Goal: Check status: Check status

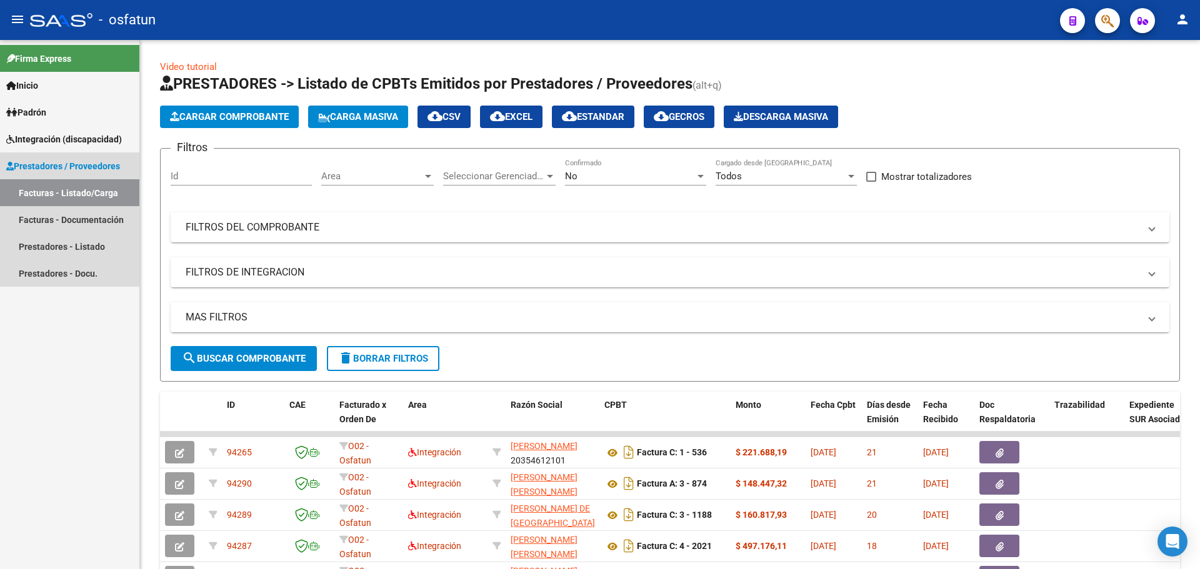
click at [64, 154] on link "Prestadores / Proveedores" at bounding box center [69, 166] width 139 height 27
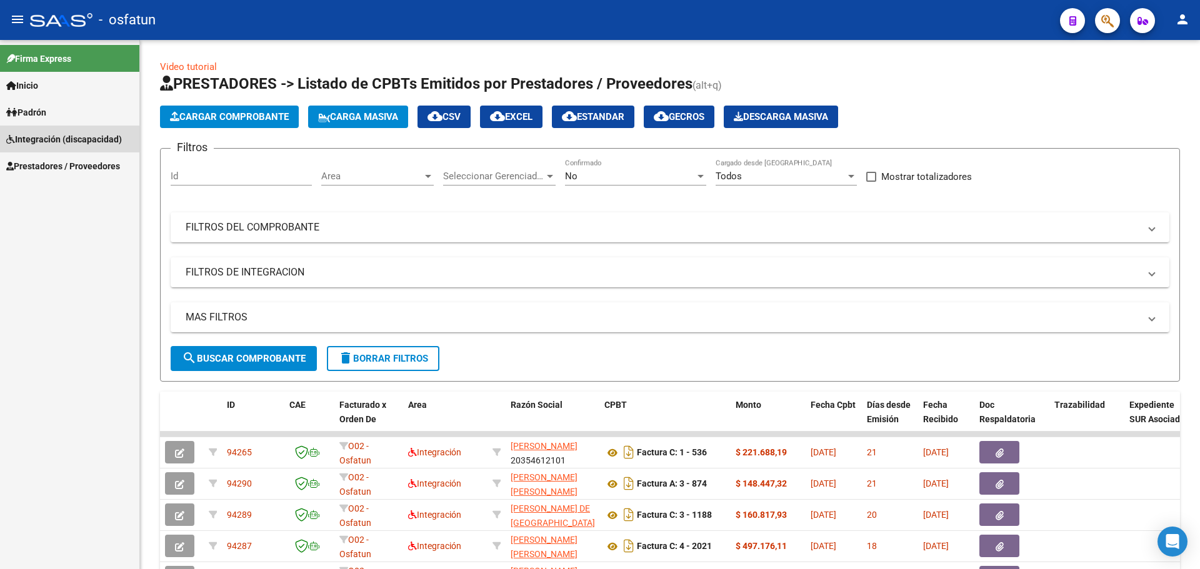
click at [66, 139] on span "Integración (discapacidad)" at bounding box center [64, 140] width 116 height 14
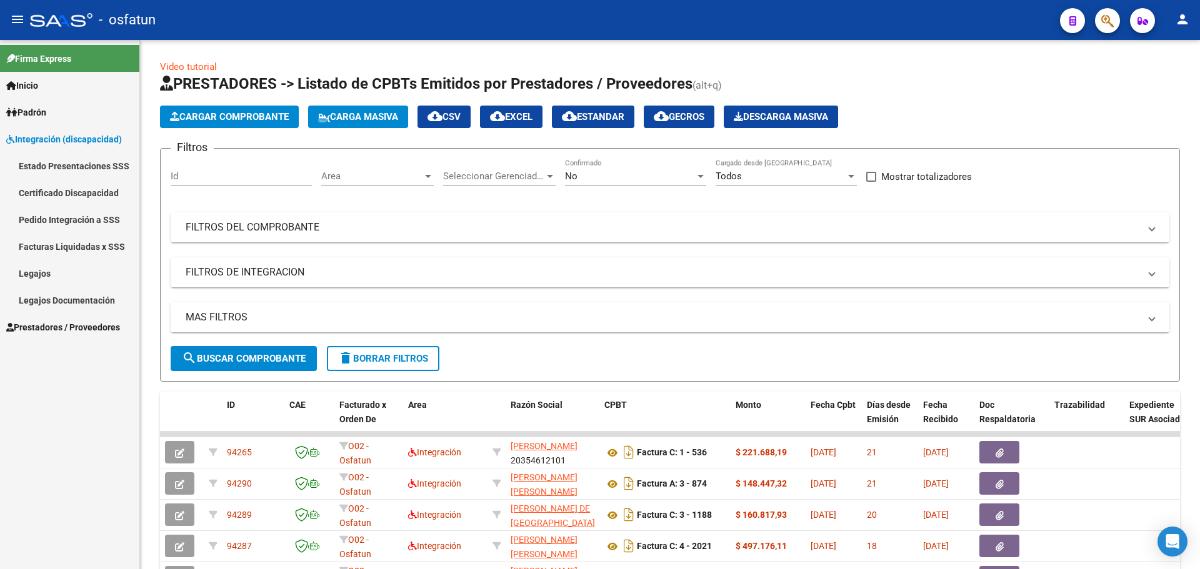
click at [59, 275] on link "Legajos" at bounding box center [69, 273] width 139 height 27
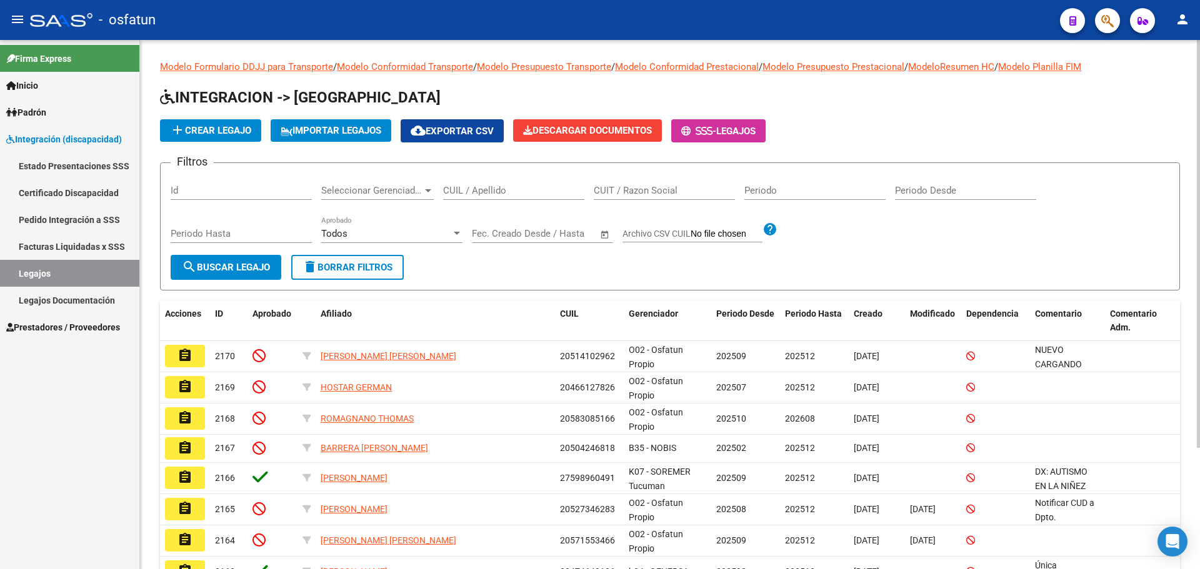
click at [478, 186] on input "CUIL / Apellido" at bounding box center [513, 190] width 141 height 11
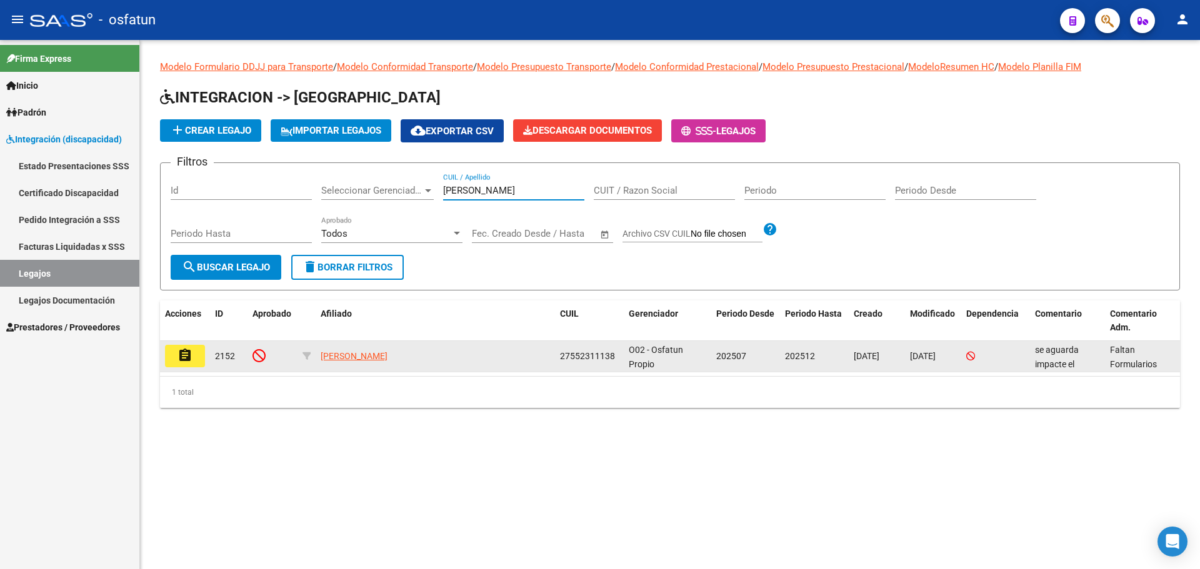
type input "[PERSON_NAME]"
click at [187, 359] on mat-icon "assignment" at bounding box center [185, 355] width 15 height 15
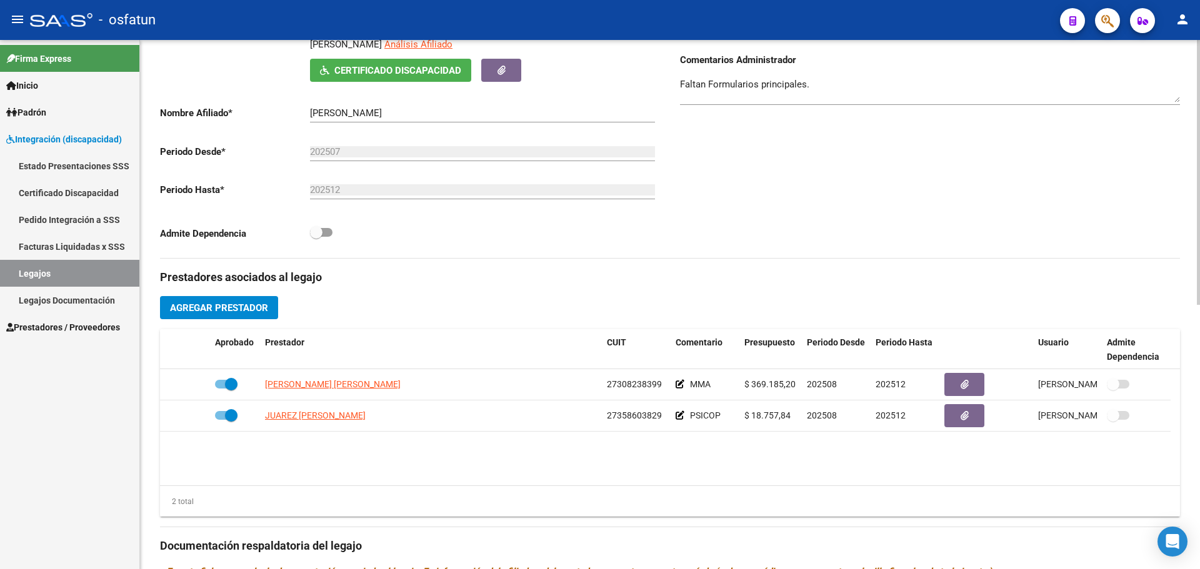
scroll to position [313, 0]
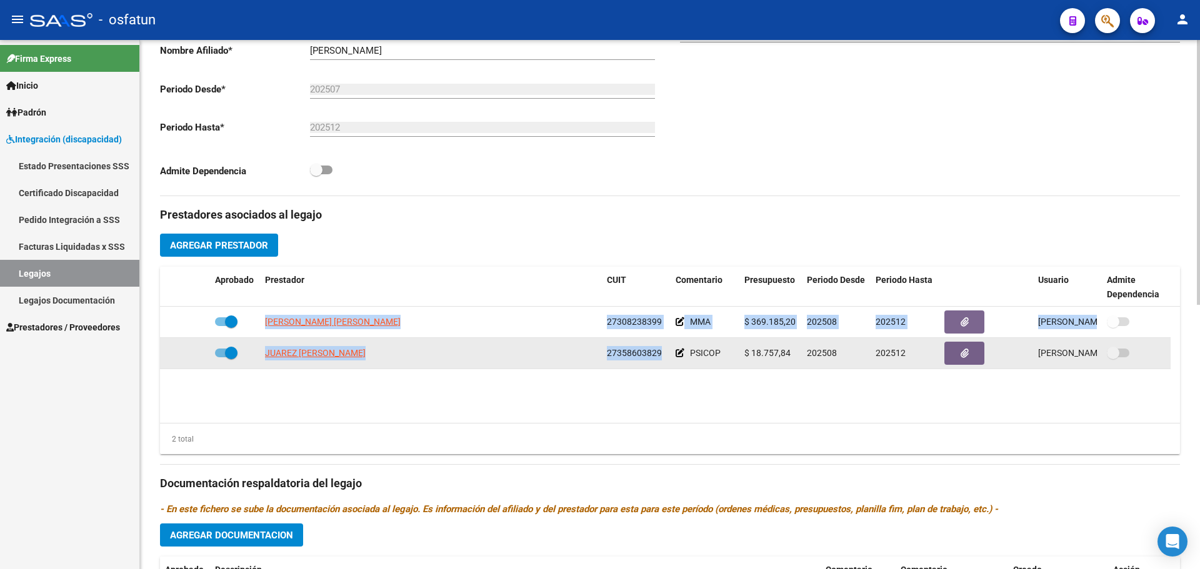
drag, startPoint x: 262, startPoint y: 319, endPoint x: 666, endPoint y: 351, distance: 405.8
click at [666, 351] on datatable-scroller "[PERSON_NAME] [PERSON_NAME] 27308238399 MMA $ 369.185,20 202508 202512 [PERSON_…" at bounding box center [670, 338] width 1020 height 63
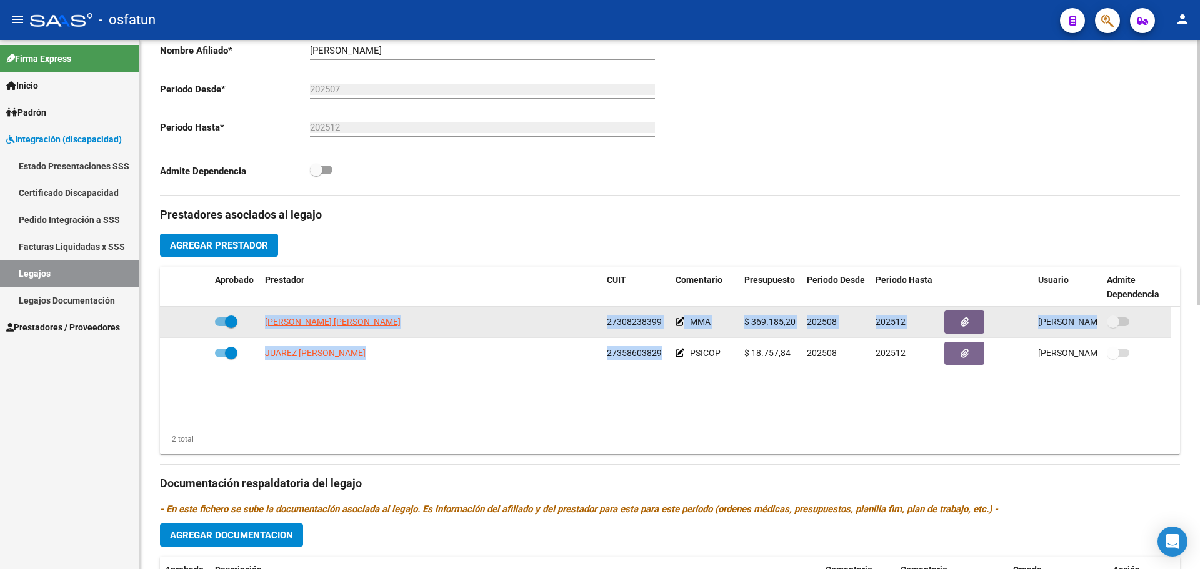
click at [558, 326] on div "[PERSON_NAME] [PERSON_NAME]" at bounding box center [431, 322] width 332 height 14
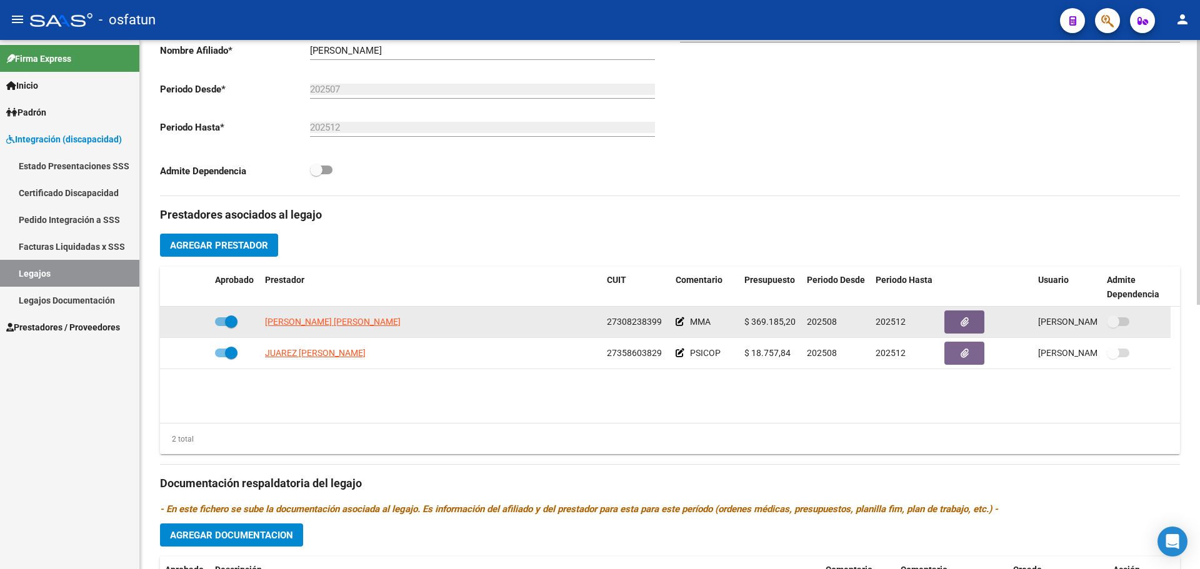
click at [558, 326] on div "[PERSON_NAME] [PERSON_NAME]" at bounding box center [431, 322] width 332 height 14
